Goal: Transaction & Acquisition: Obtain resource

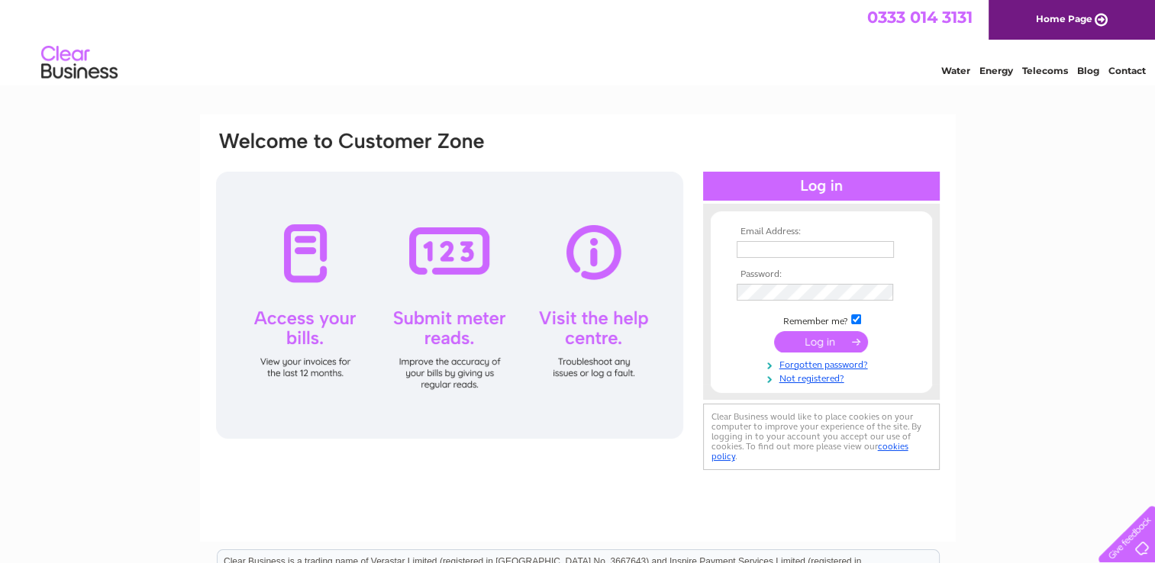
click at [751, 246] on input "text" at bounding box center [815, 249] width 157 height 17
type input "jonathon@trumpdevelopments.co.uk"
click at [774, 332] on input "submit" at bounding box center [821, 342] width 94 height 21
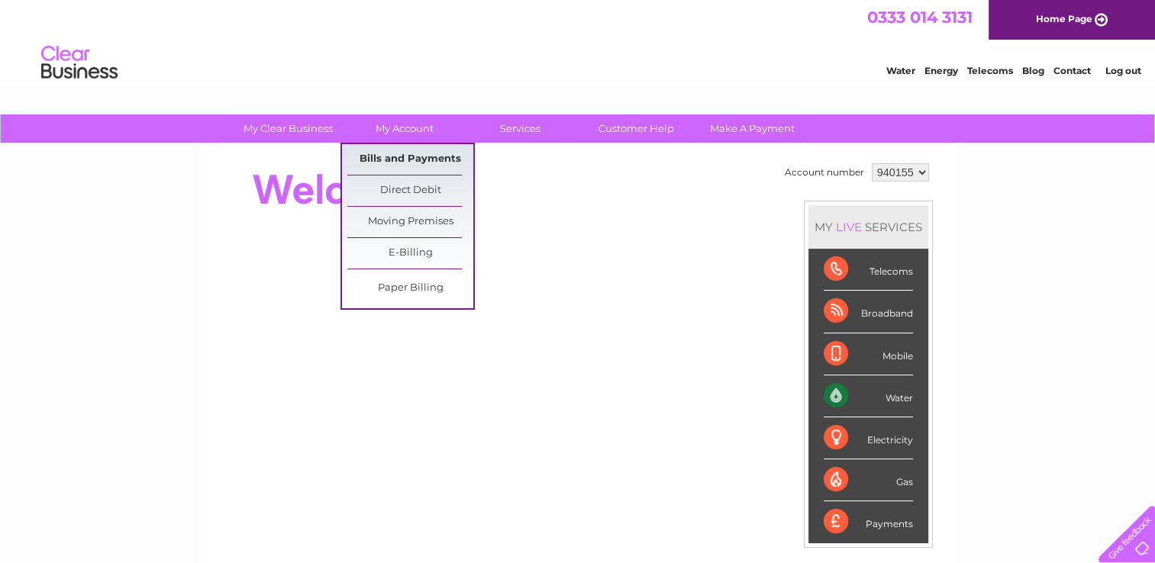
click at [409, 160] on link "Bills and Payments" at bounding box center [410, 159] width 126 height 31
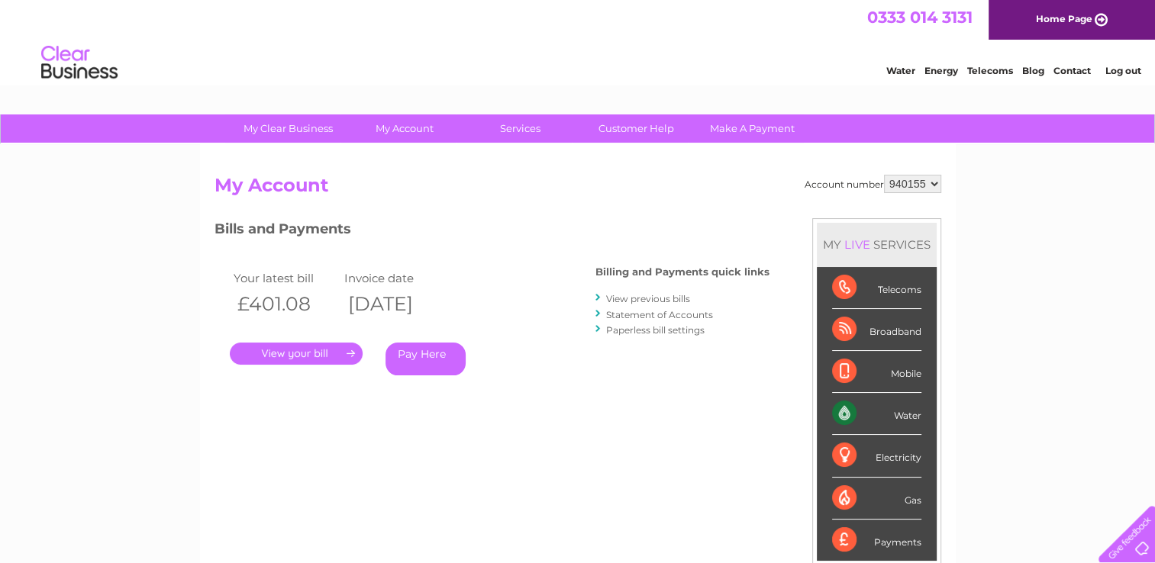
click at [315, 356] on link "." at bounding box center [296, 354] width 133 height 22
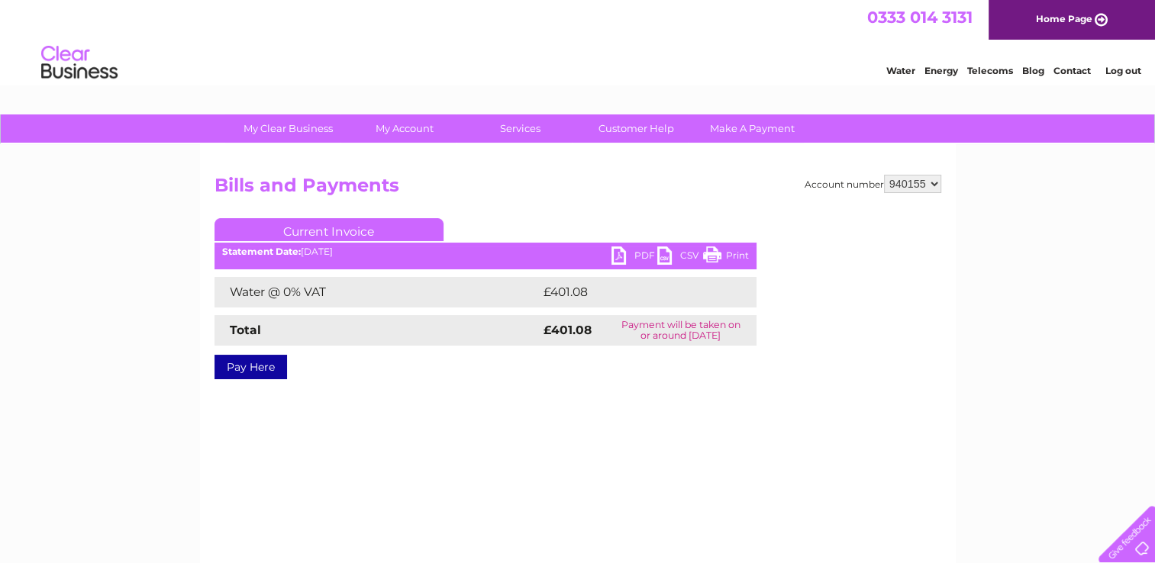
click at [621, 258] on link "PDF" at bounding box center [634, 258] width 46 height 22
click at [921, 179] on select "940155 941814 945090" at bounding box center [912, 184] width 57 height 18
select select "945090"
click at [884, 175] on select "940155 941814 945090" at bounding box center [912, 184] width 57 height 18
click at [618, 255] on link "PDF" at bounding box center [634, 258] width 46 height 22
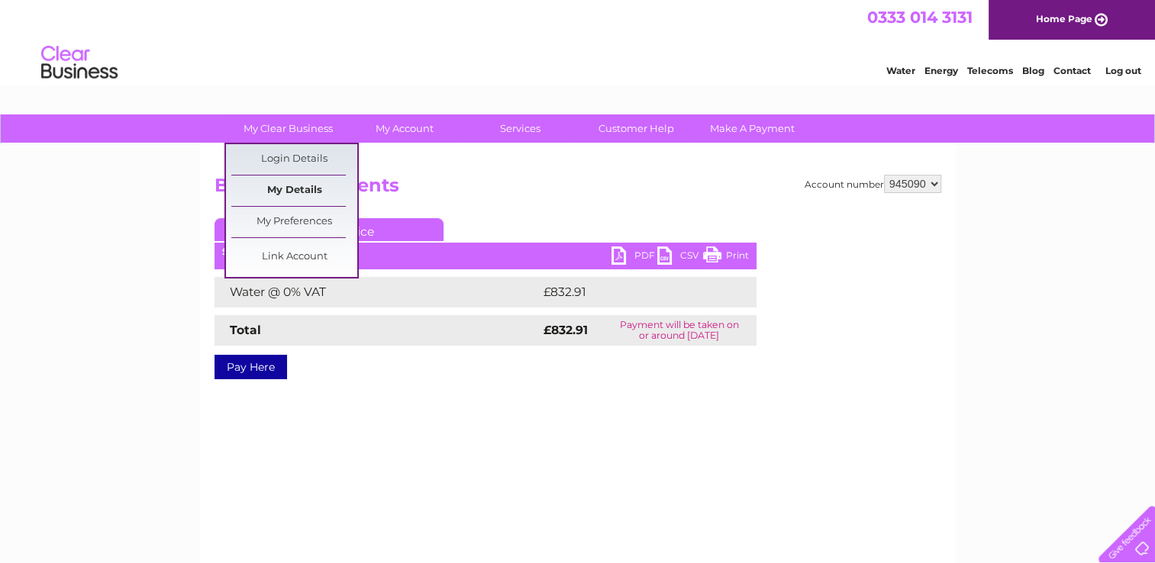
click at [294, 187] on link "My Details" at bounding box center [294, 191] width 126 height 31
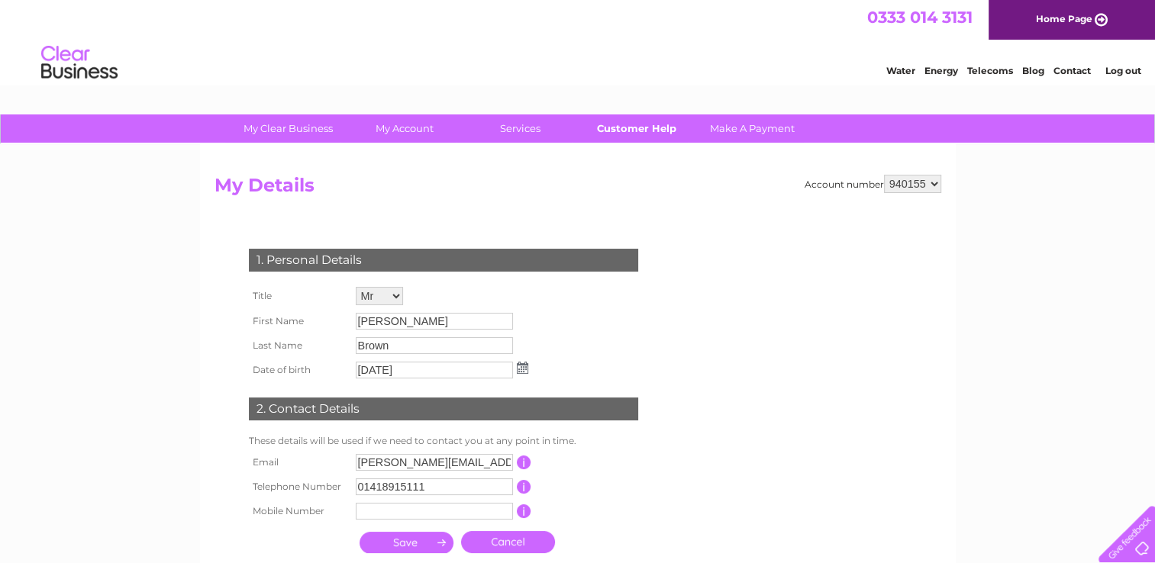
click at [637, 130] on link "Customer Help" at bounding box center [636, 128] width 126 height 28
